Goal: Communication & Community: Answer question/provide support

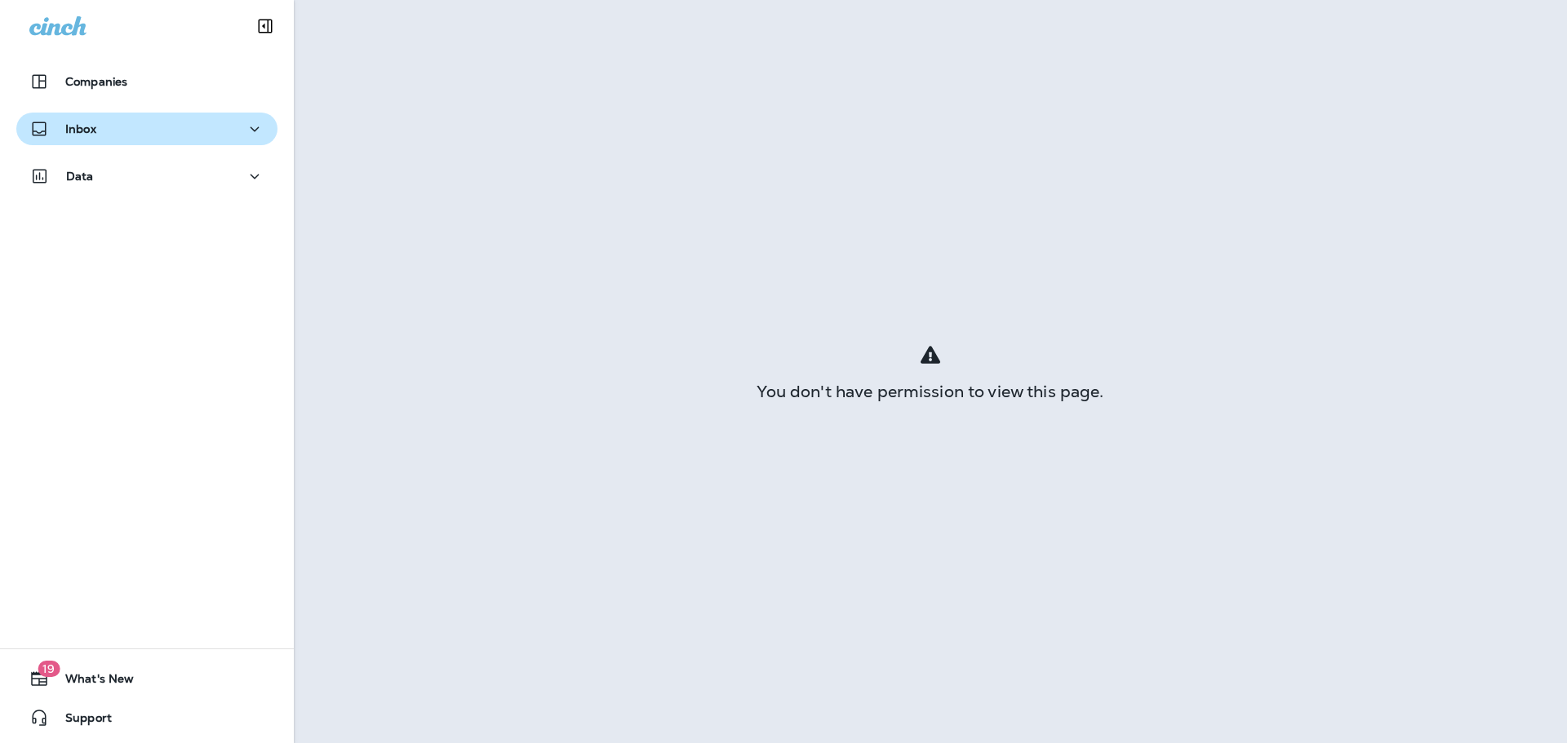
click at [184, 132] on div "Inbox" at bounding box center [146, 129] width 235 height 20
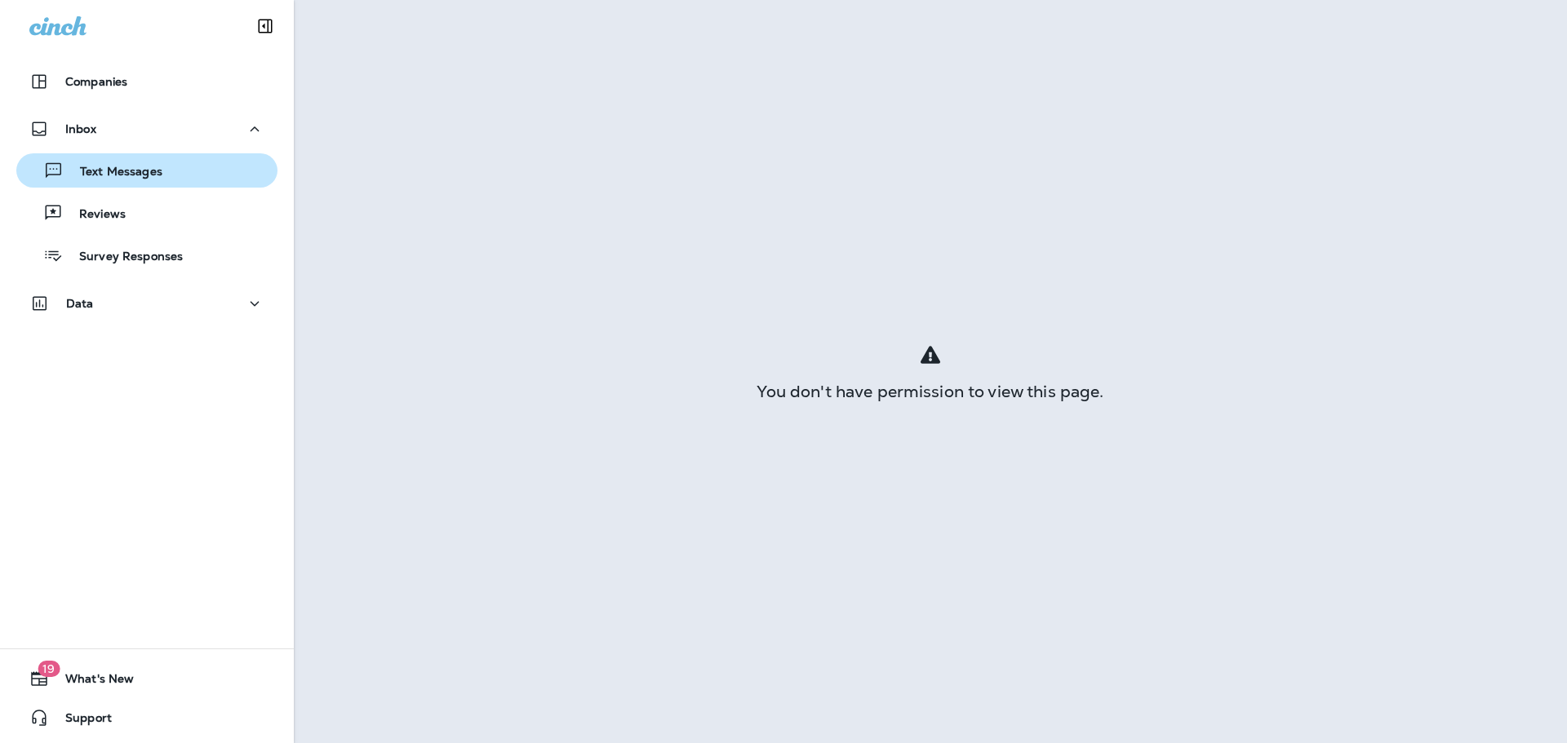
click at [180, 180] on div "Text Messages" at bounding box center [147, 170] width 248 height 24
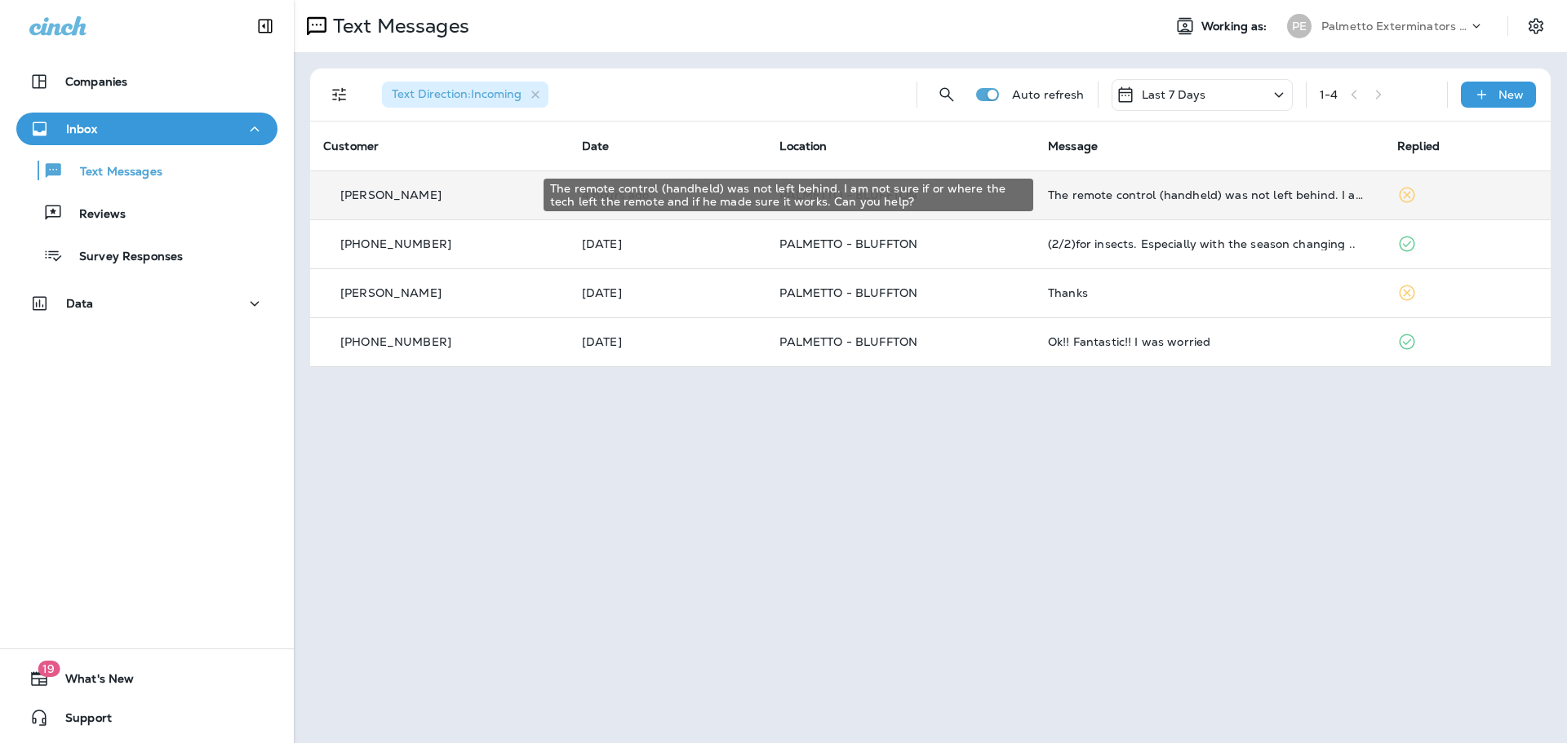
click at [1257, 192] on div "The remote control (handheld) was not left behind. I am not sure if or where th…" at bounding box center [1209, 194] width 323 height 13
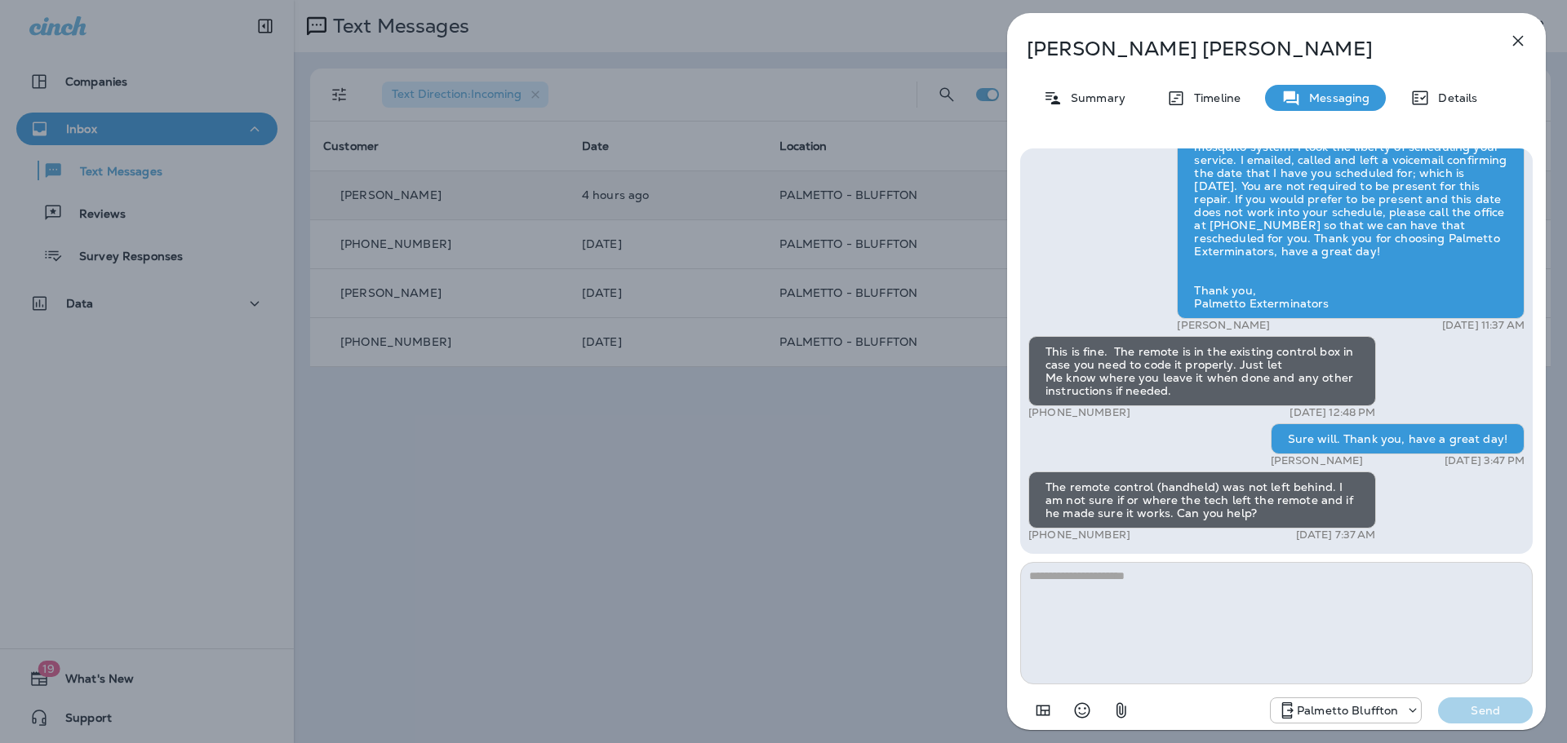
click at [1271, 623] on textarea at bounding box center [1276, 623] width 512 height 122
click at [1303, 586] on textarea "**********" at bounding box center [1276, 623] width 512 height 122
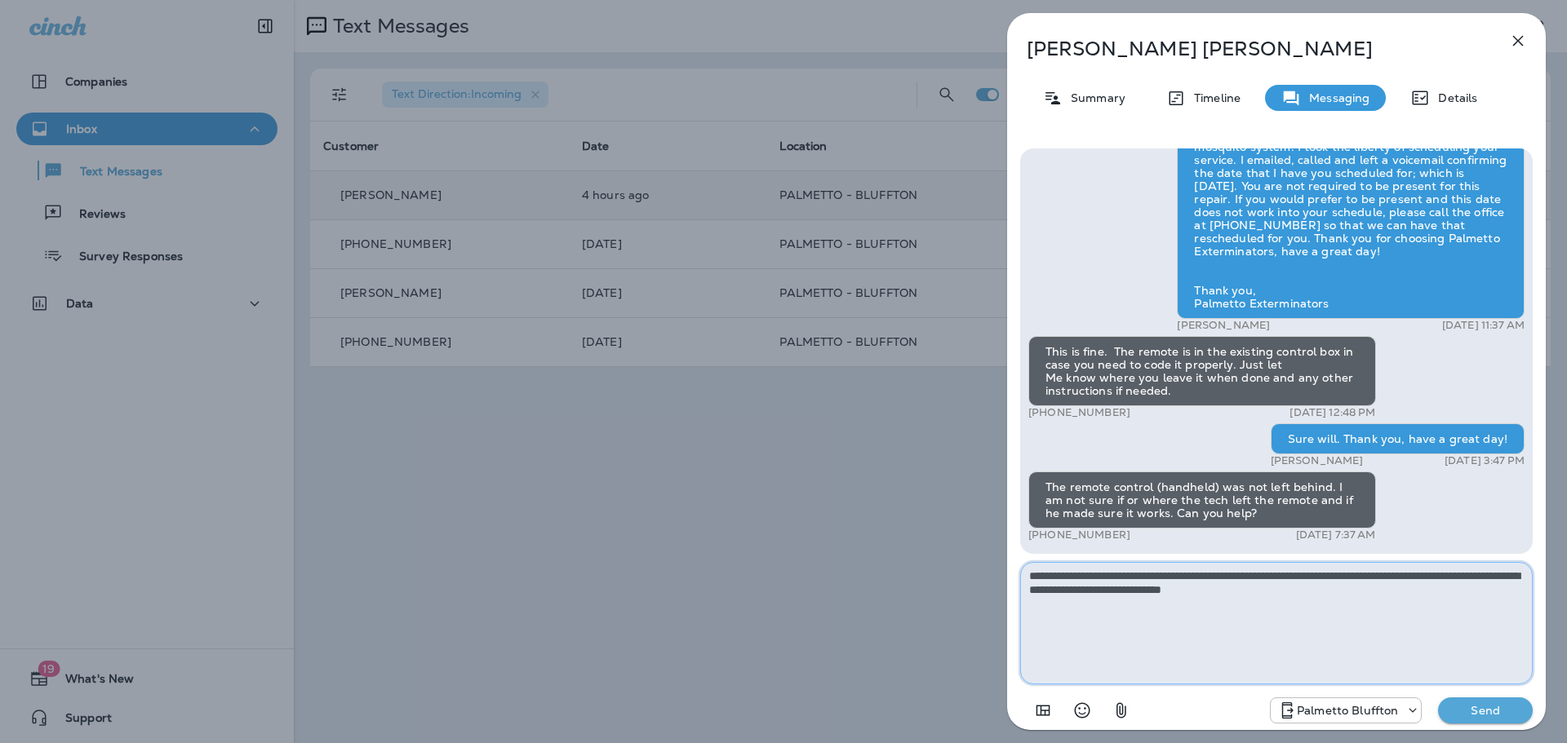
drag, startPoint x: 1330, startPoint y: 592, endPoint x: 1195, endPoint y: 621, distance: 138.4
click at [1195, 621] on textarea "**********" at bounding box center [1276, 623] width 512 height 122
type textarea "**********"
click at [1469, 709] on p "Send" at bounding box center [1485, 710] width 69 height 15
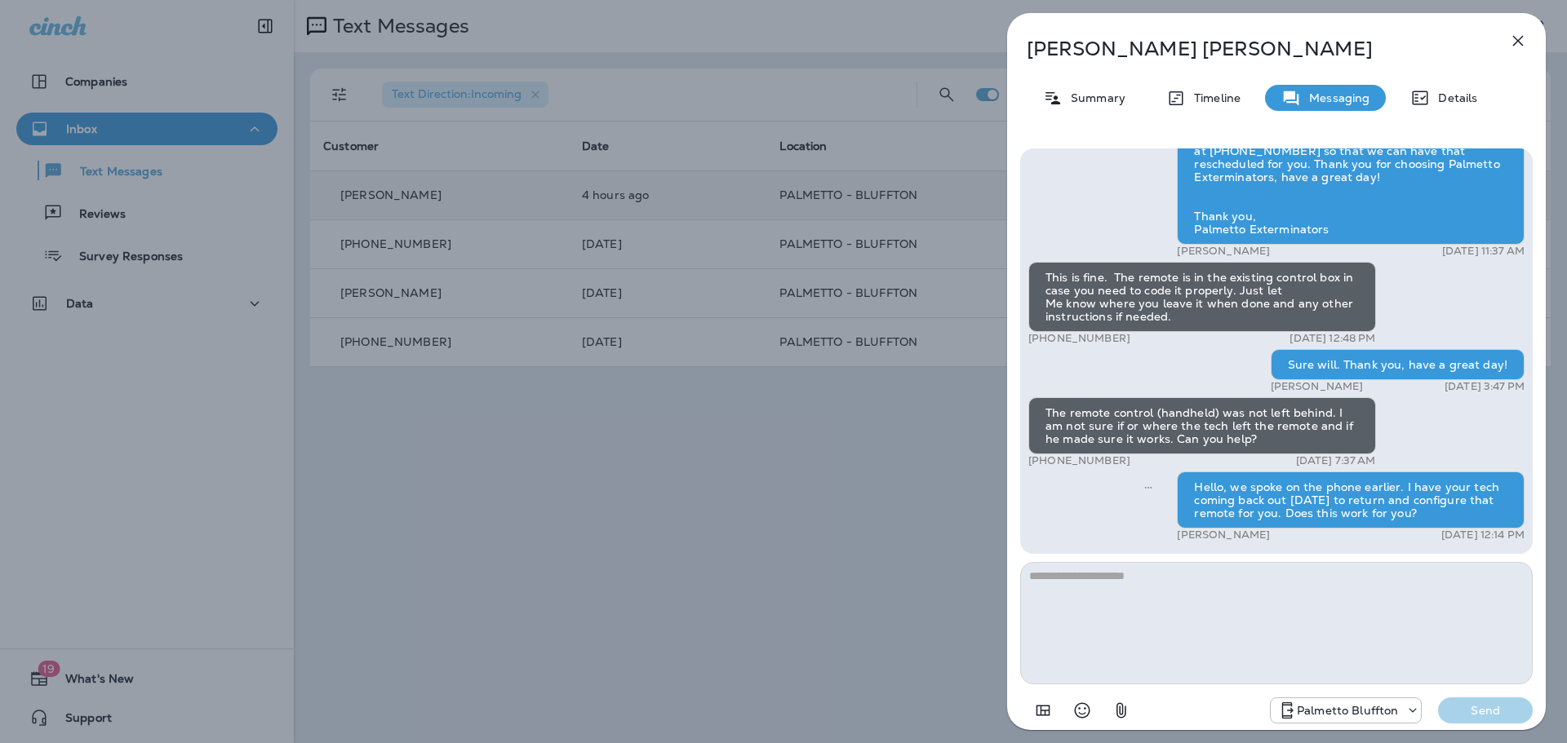
drag, startPoint x: 703, startPoint y: 587, endPoint x: 706, endPoint y: 549, distance: 37.7
click at [703, 563] on div "Todd Fuqua Summary Timeline Messaging Details Hello, We have received the part …" at bounding box center [783, 371] width 1567 height 743
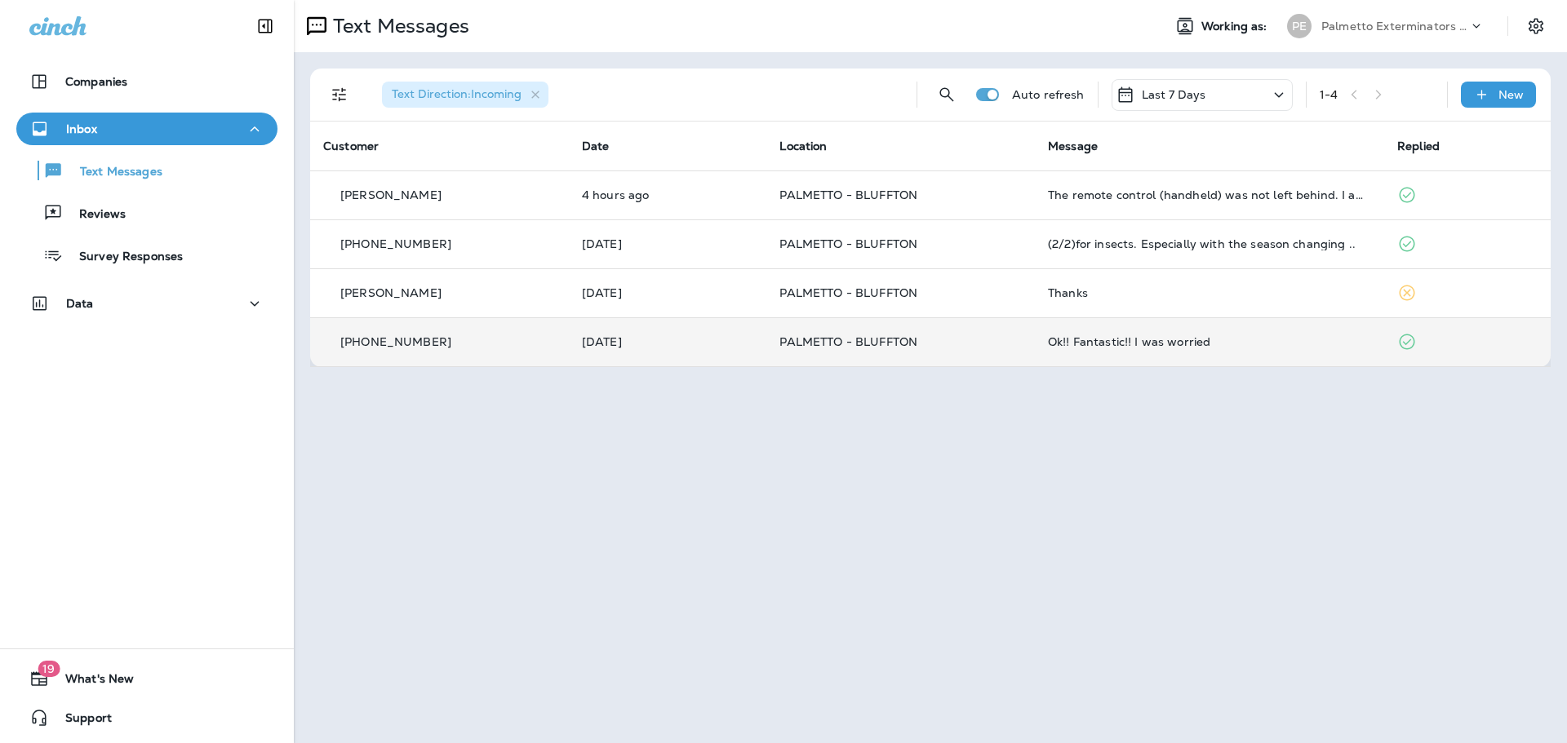
click at [886, 347] on span "PALMETTO - BLUFFTON" at bounding box center [848, 342] width 138 height 15
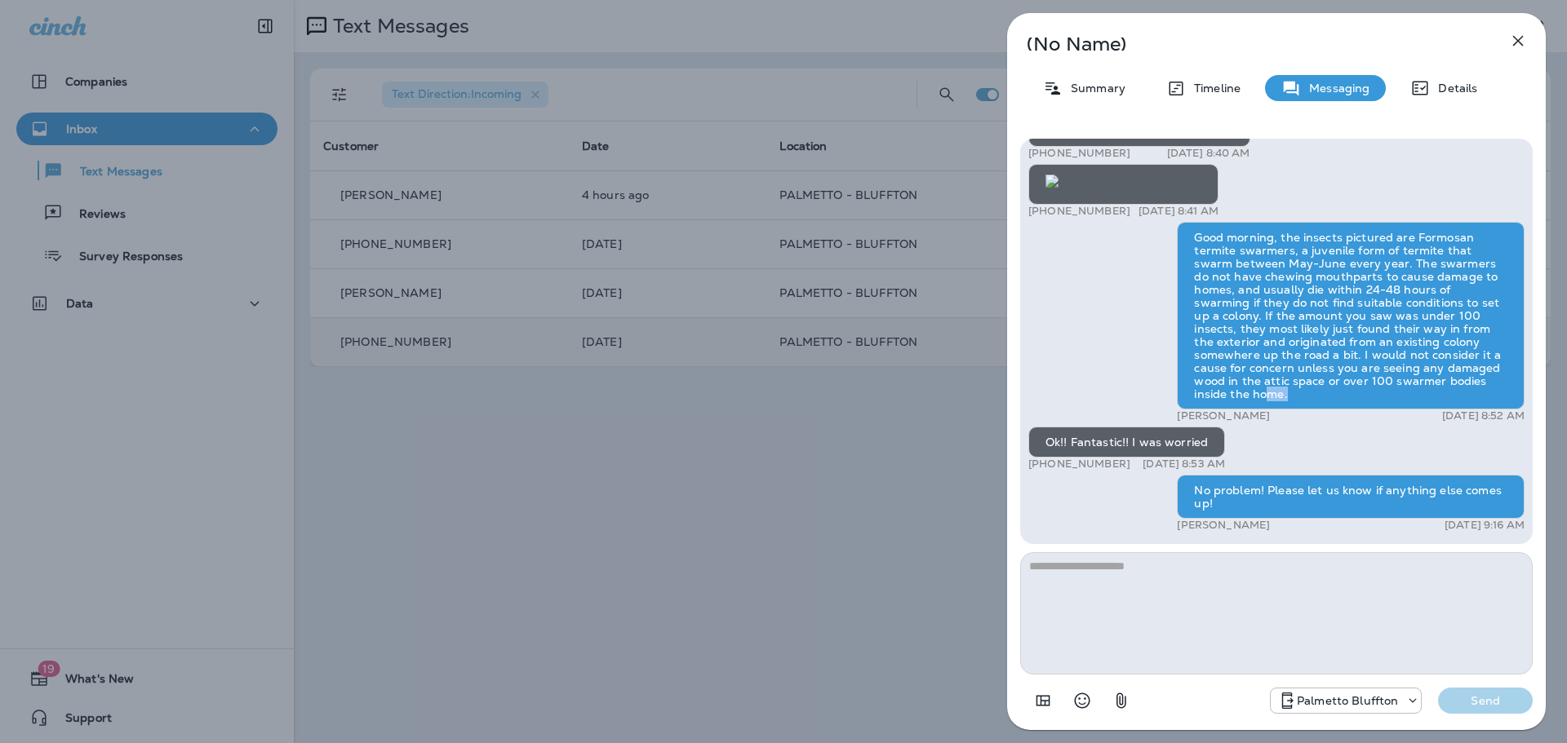
drag, startPoint x: 1399, startPoint y: 400, endPoint x: 1353, endPoint y: 388, distance: 47.9
click at [1353, 388] on div "Good morning, the insects pictured are Formosan termite swarmers, a juvenile fo…" at bounding box center [1351, 316] width 348 height 188
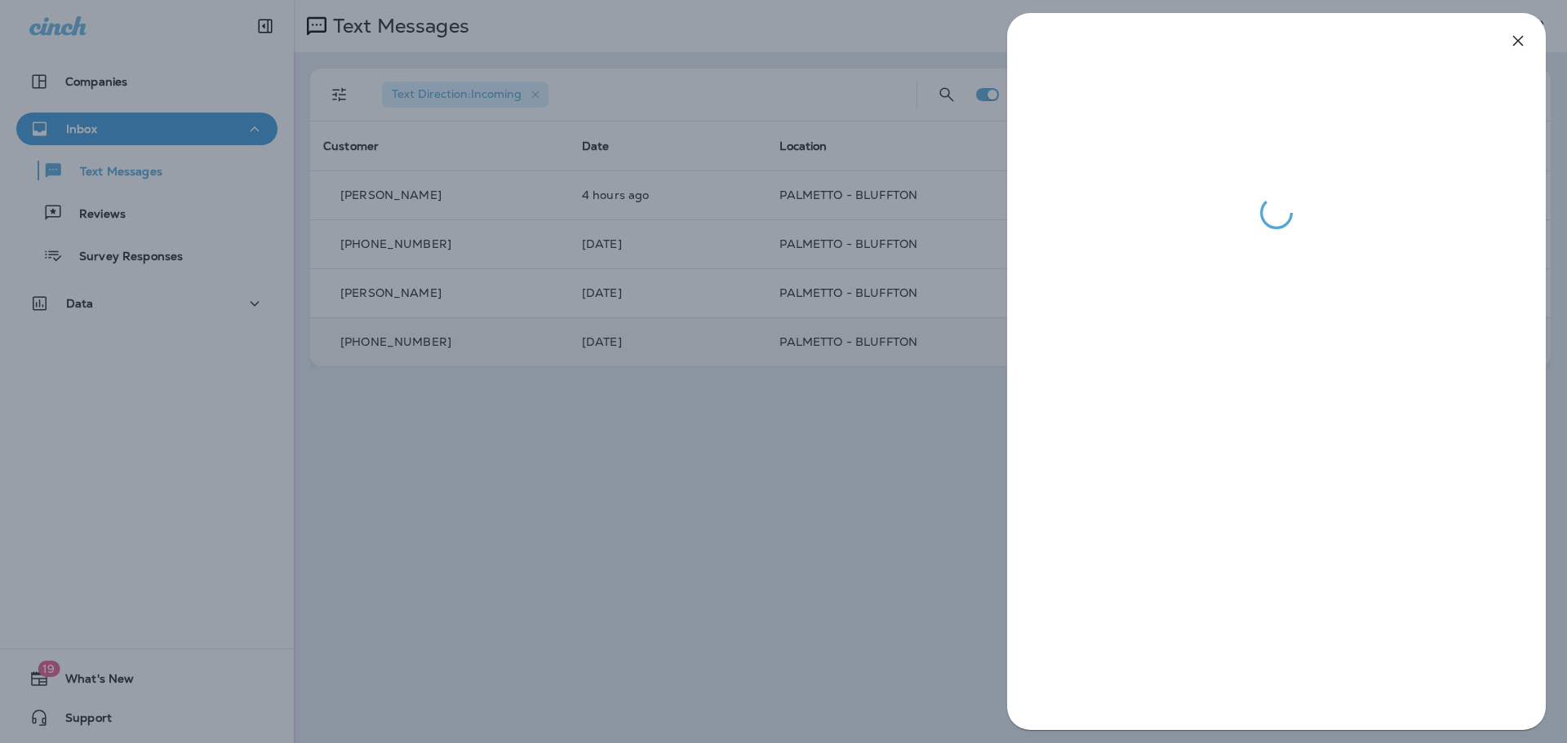
click at [878, 481] on div at bounding box center [783, 371] width 1567 height 743
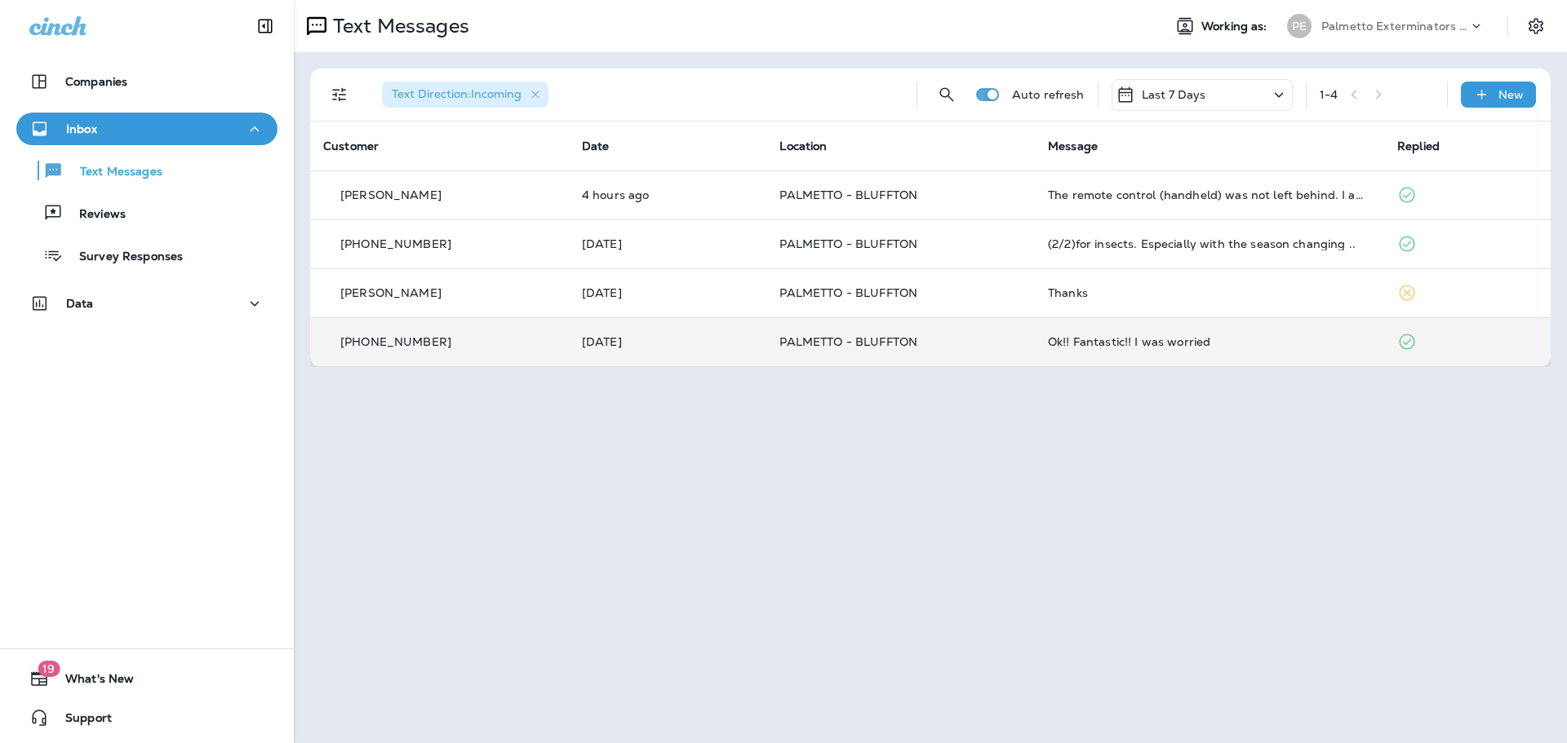
click at [912, 353] on td "PALMETTO - BLUFFTON" at bounding box center [900, 341] width 268 height 49
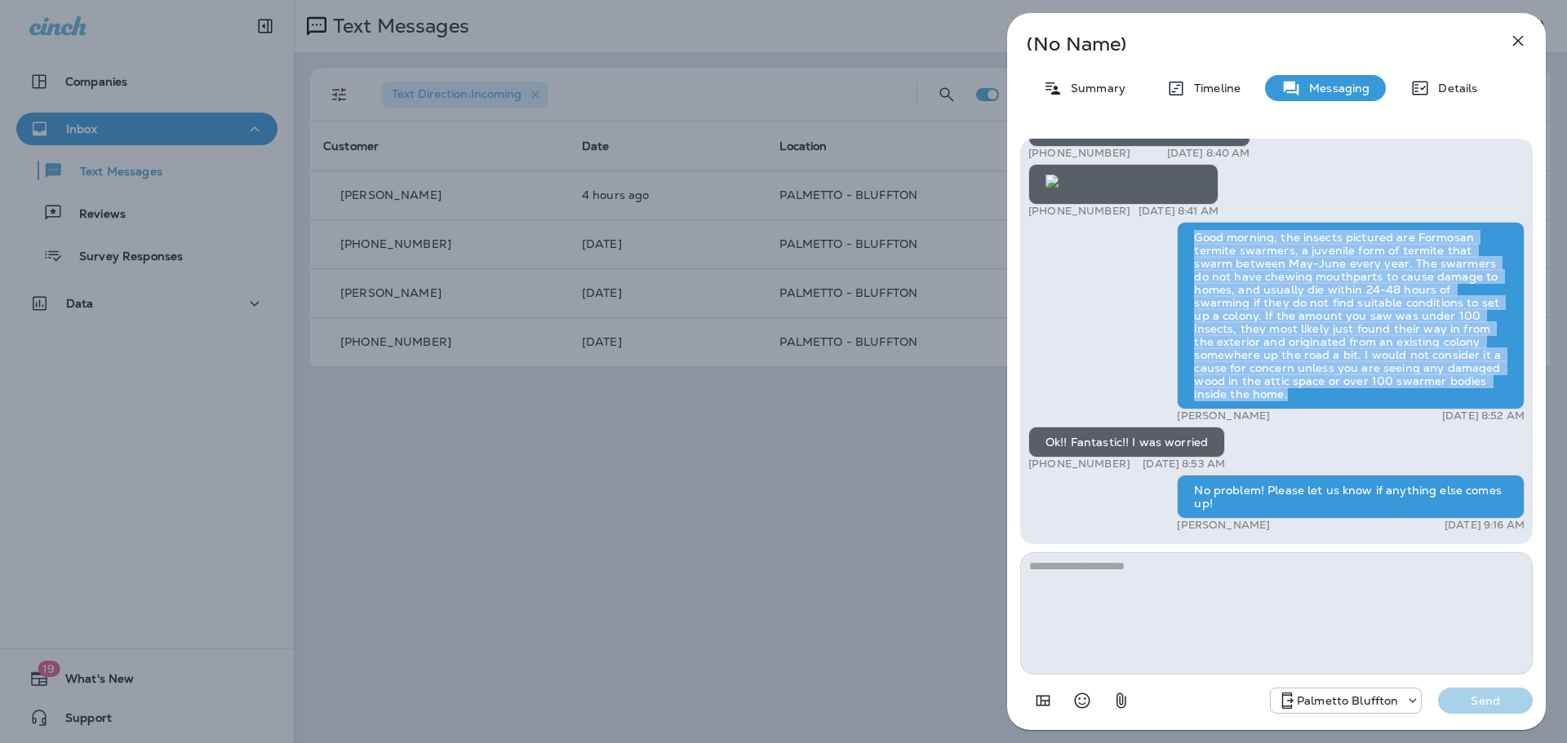
drag, startPoint x: 1371, startPoint y: 396, endPoint x: 1164, endPoint y: 243, distance: 257.4
click at [1164, 243] on div "[STREET_ADDRESS] +1 (843) 709-7798 [DATE] 8:40 AM Found these on a bag in the a…" at bounding box center [1276, 302] width 496 height 468
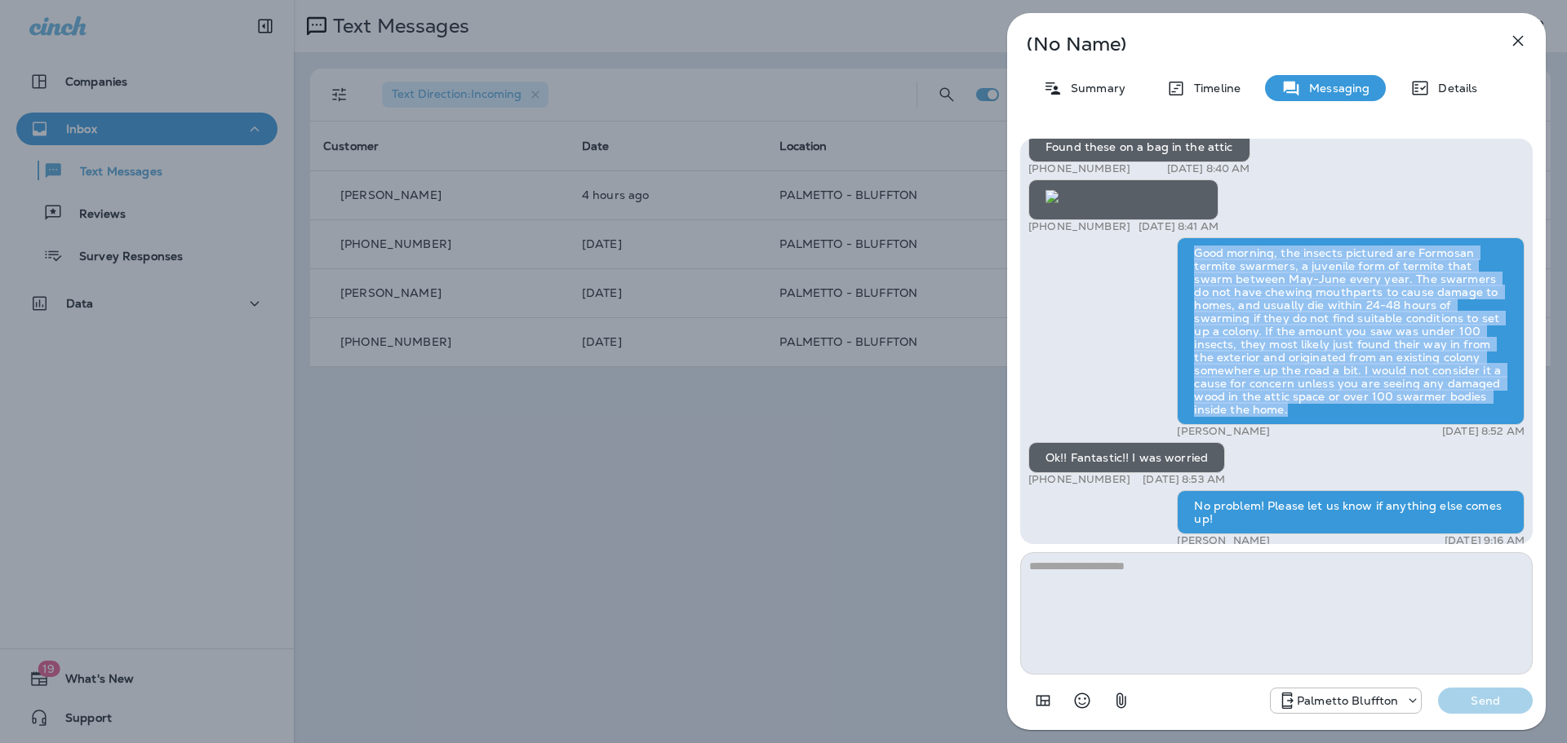
scroll to position [1, 0]
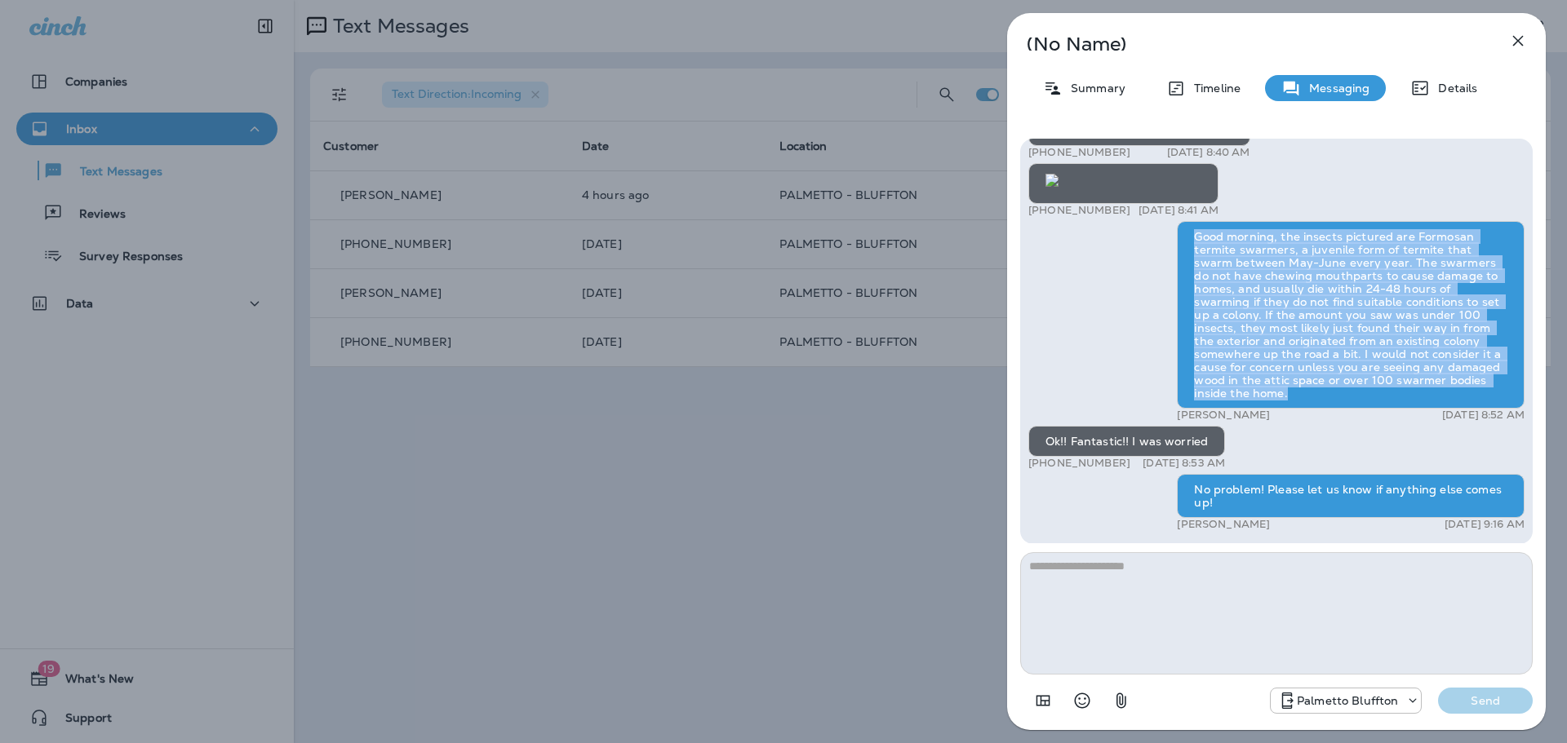
copy div "Good morning, the insects pictured are Formosan termite swarmers, a juvenile fo…"
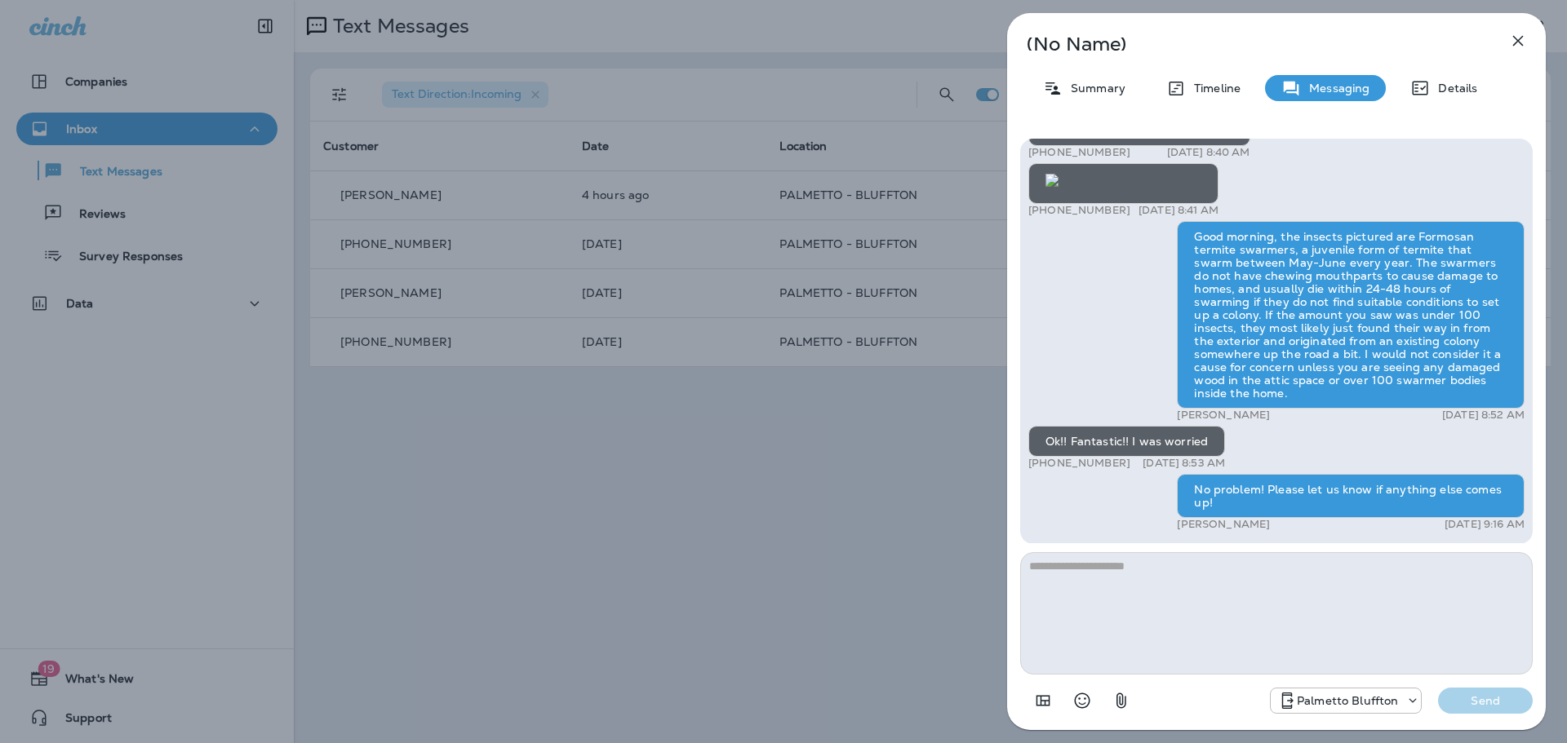
click at [794, 520] on div "(No Name) Summary Timeline Messaging Details [STREET_ADDRESS] +1 (843) 709-7798…" at bounding box center [783, 371] width 1567 height 743
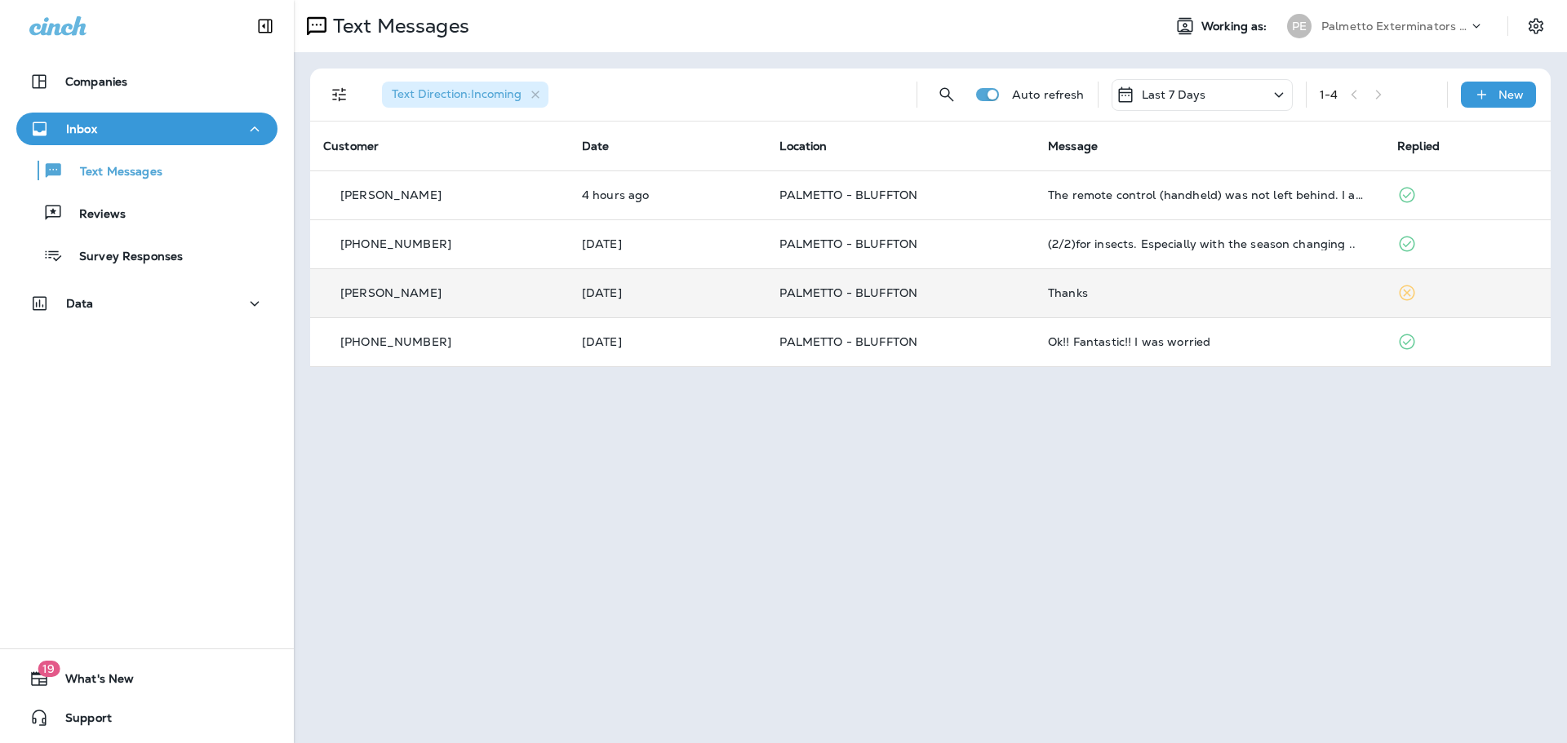
click at [1294, 299] on td "Thanks" at bounding box center [1209, 292] width 349 height 49
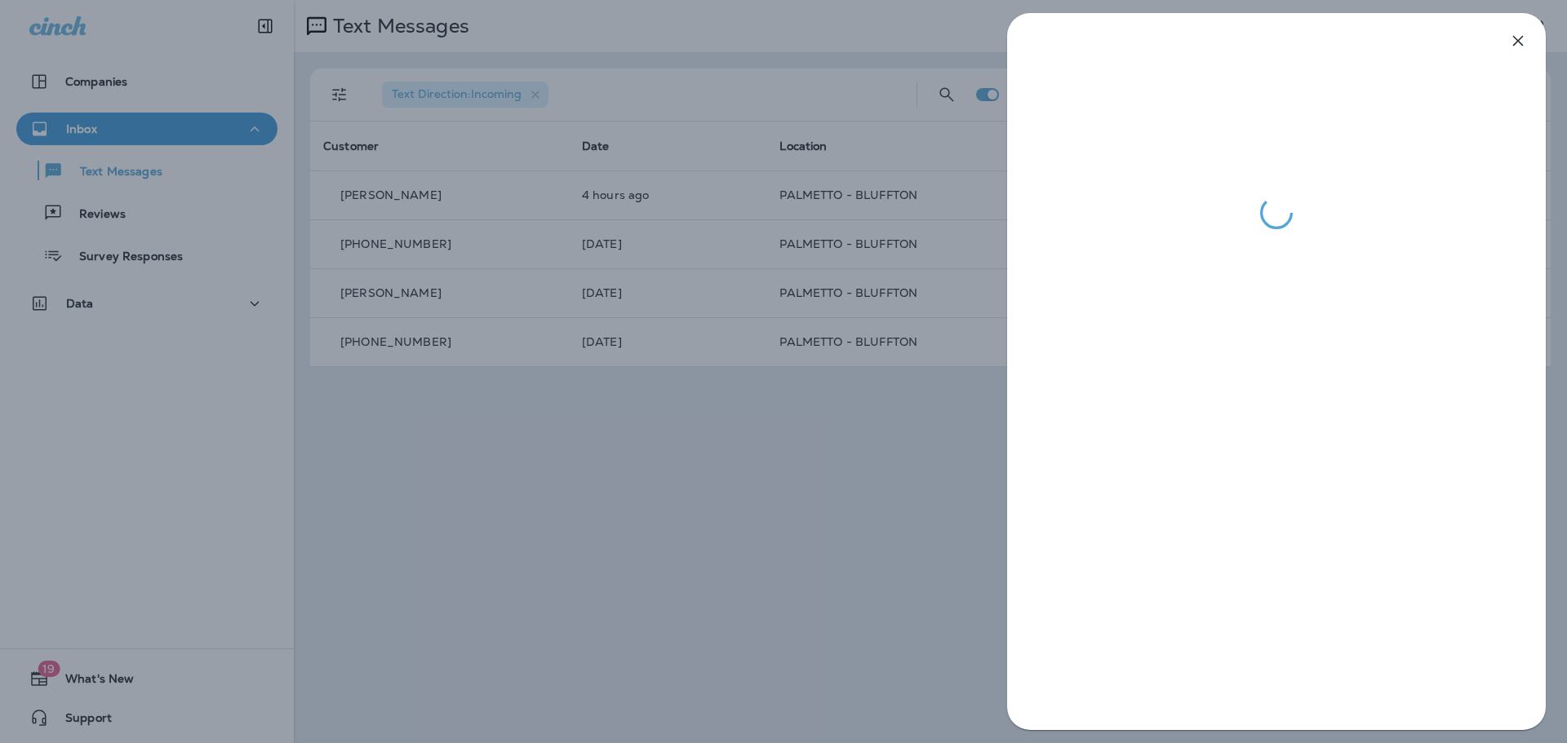
click at [799, 453] on div at bounding box center [783, 371] width 1567 height 743
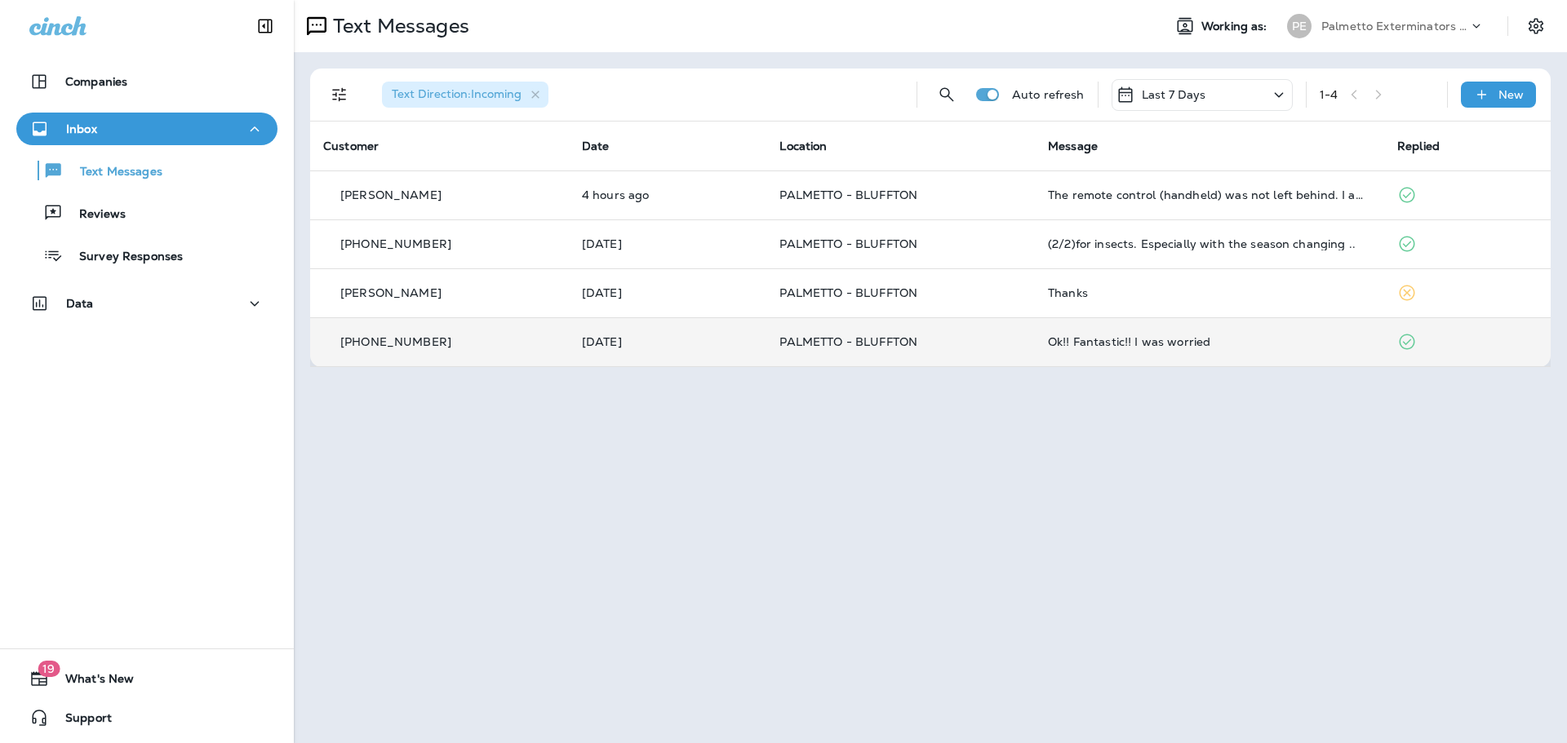
click at [1119, 350] on td "Ok!! Fantastic!! I was worried" at bounding box center [1209, 341] width 349 height 49
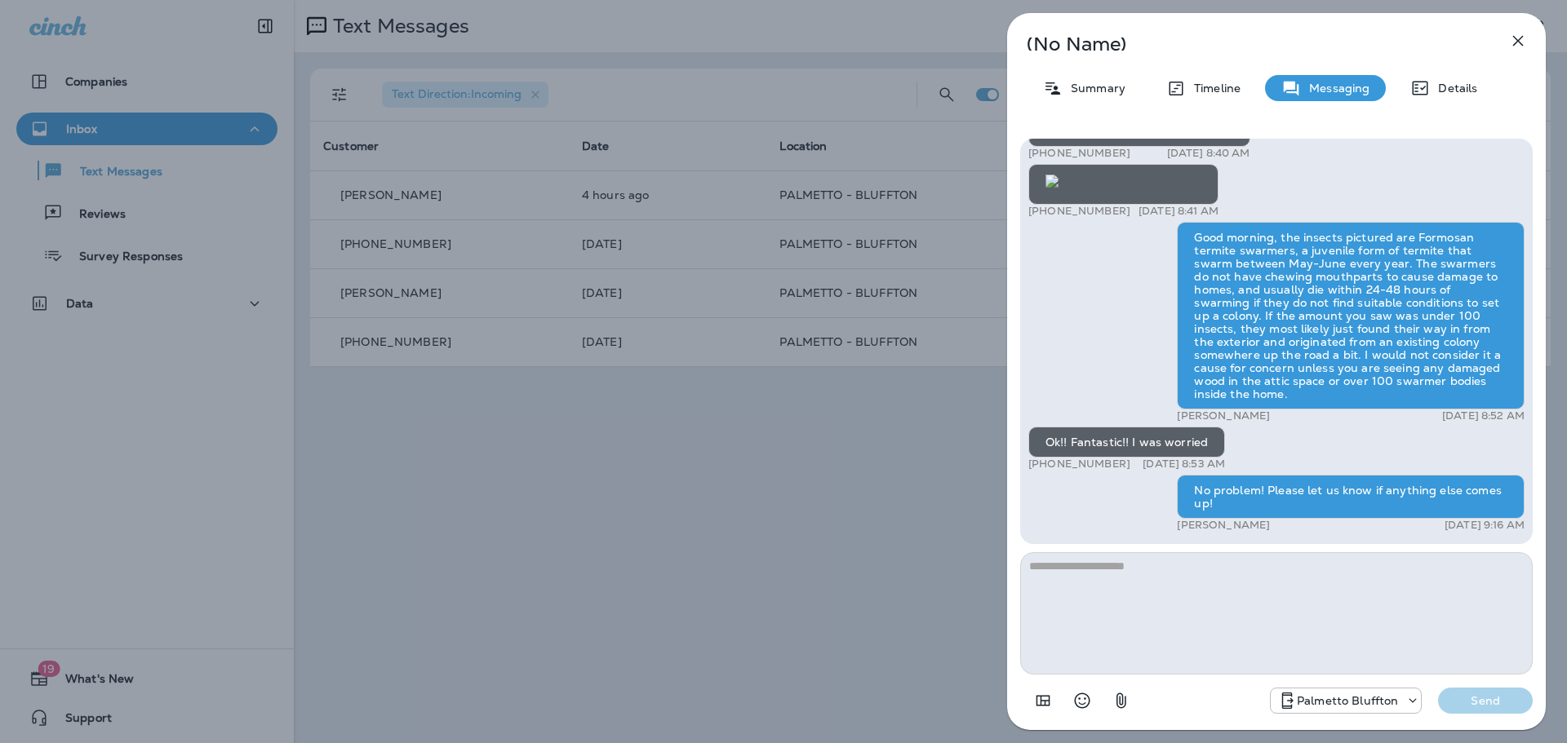
click at [846, 554] on div "(No Name) Summary Timeline Messaging Details [STREET_ADDRESS] +1 (843) 709-7798…" at bounding box center [783, 371] width 1567 height 743
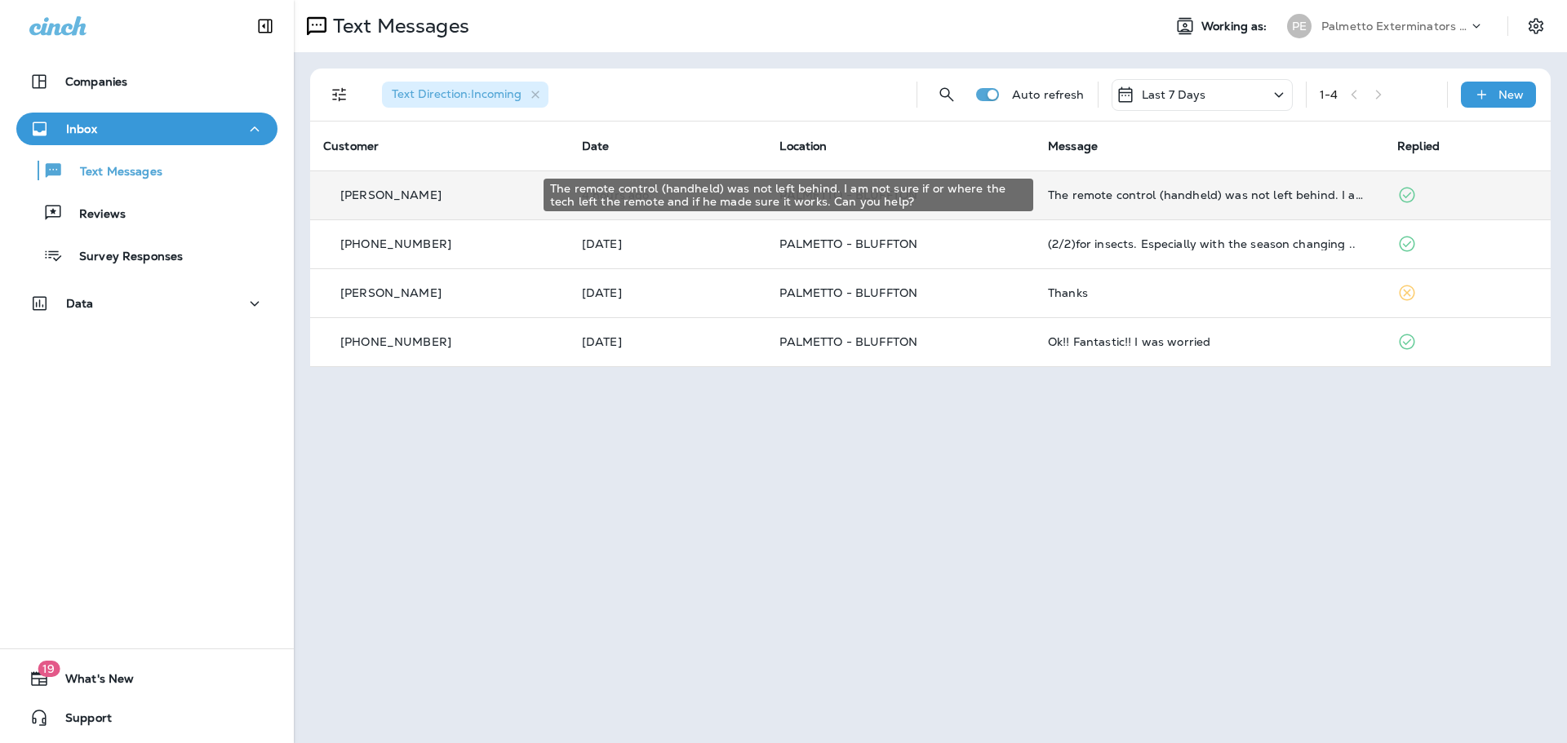
click at [1170, 189] on div "The remote control (handheld) was not left behind. I am not sure if or where th…" at bounding box center [1209, 194] width 323 height 13
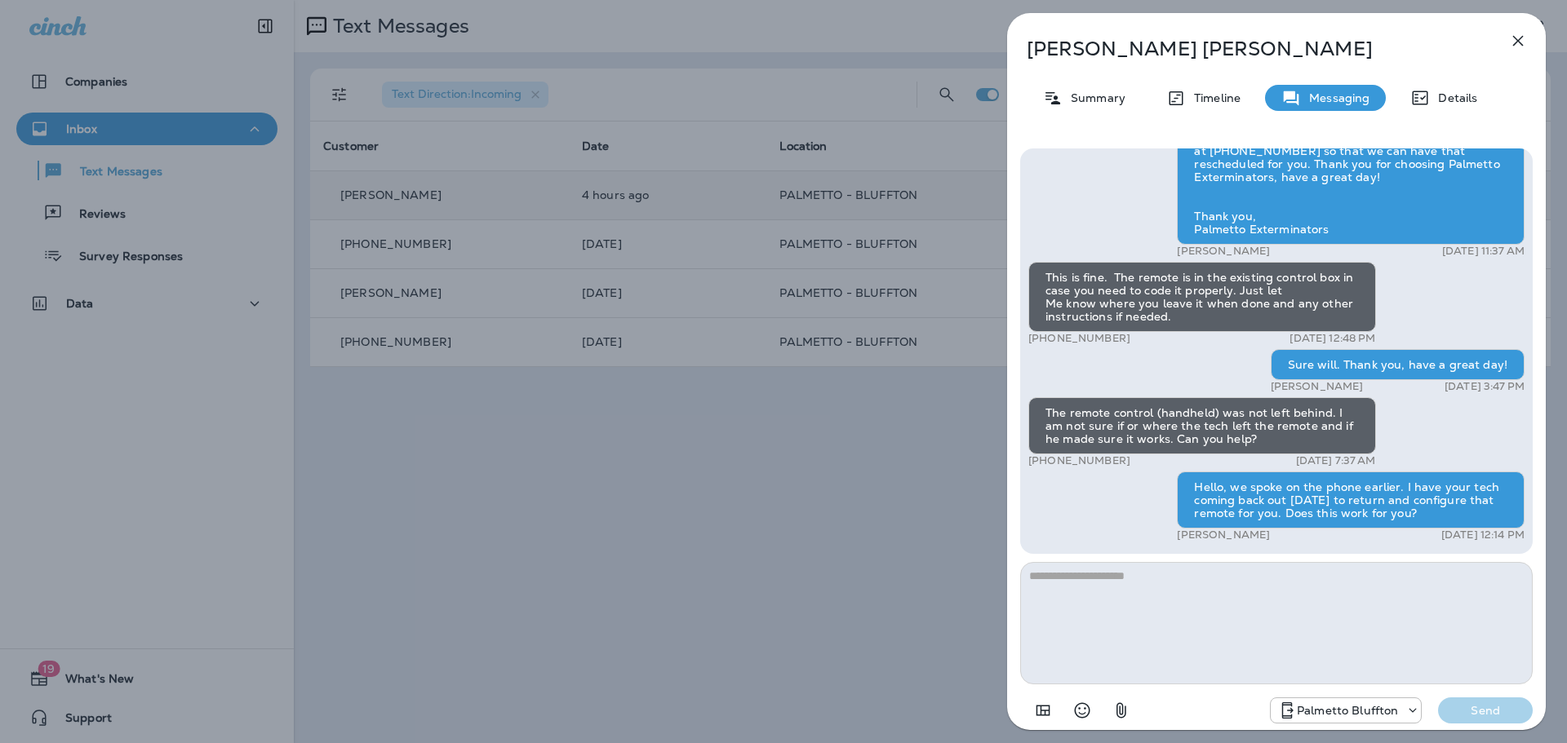
drag, startPoint x: 671, startPoint y: 563, endPoint x: 657, endPoint y: 561, distance: 14.1
click at [664, 563] on div "Todd Fuqua Summary Timeline Messaging Details Hello, We have received the part …" at bounding box center [783, 371] width 1567 height 743
